Goal: Transaction & Acquisition: Purchase product/service

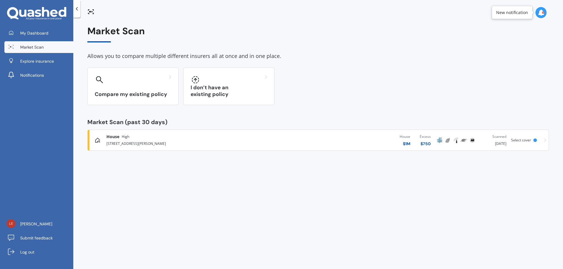
click at [172, 142] on div "[STREET_ADDRESS][PERSON_NAME]" at bounding box center [185, 143] width 159 height 7
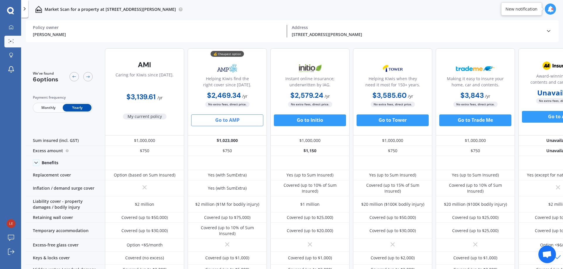
click at [229, 120] on button "Go to AMP" at bounding box center [227, 121] width 72 height 12
